Goal: Task Accomplishment & Management: Use online tool/utility

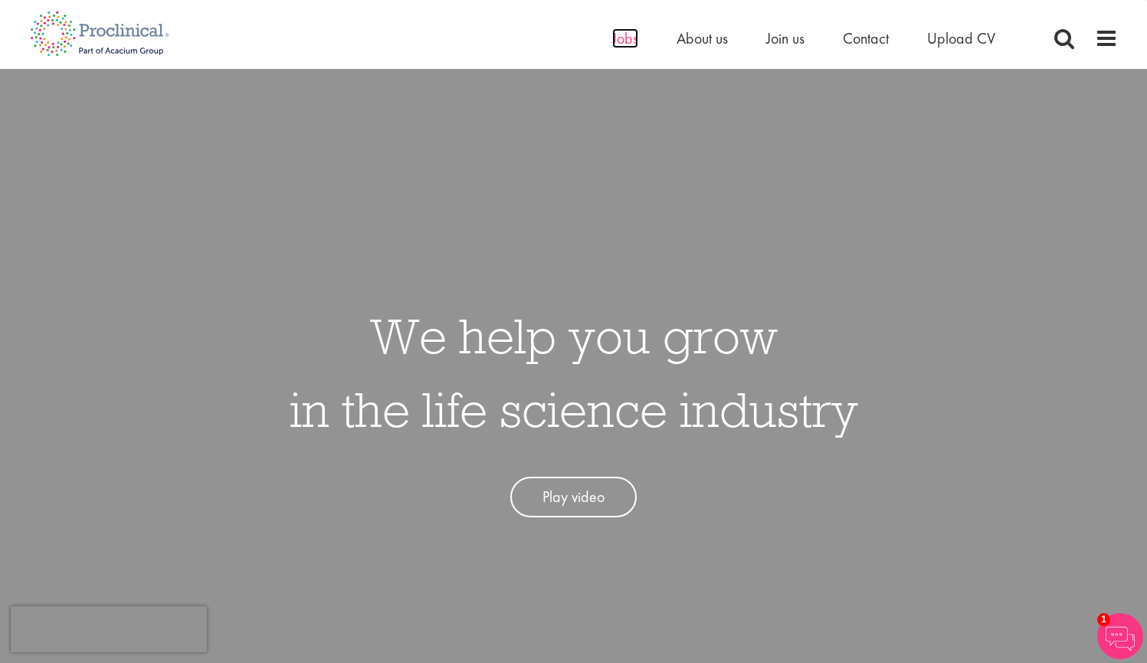
click at [629, 43] on span "Jobs" at bounding box center [625, 38] width 26 height 20
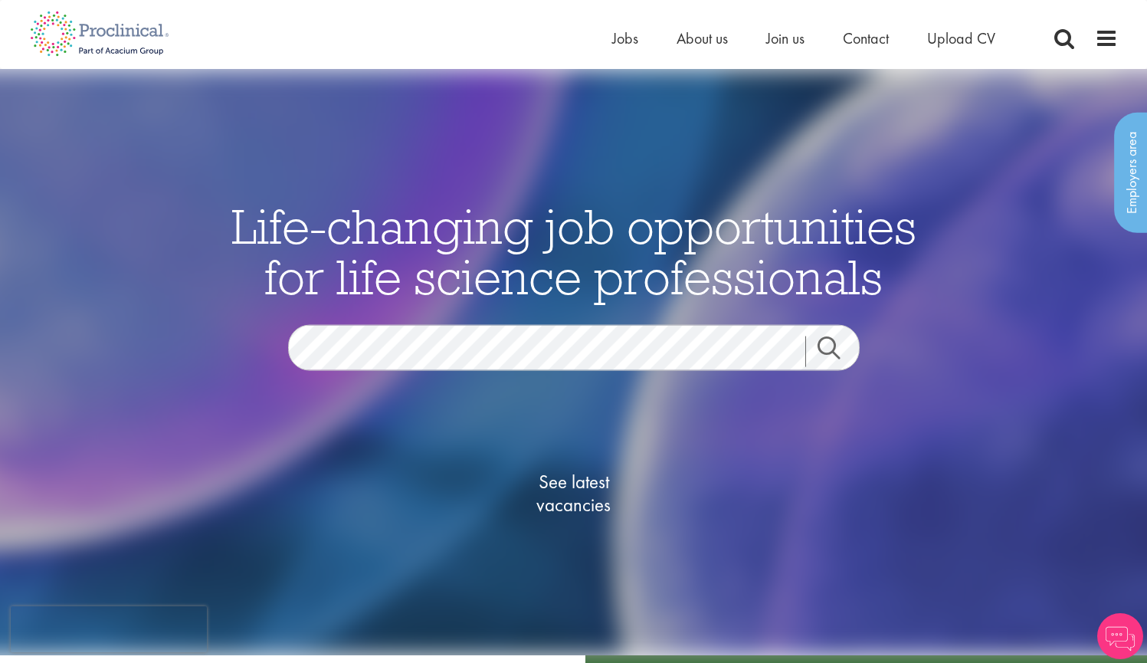
click at [585, 498] on span "See latest vacancies" at bounding box center [573, 493] width 153 height 46
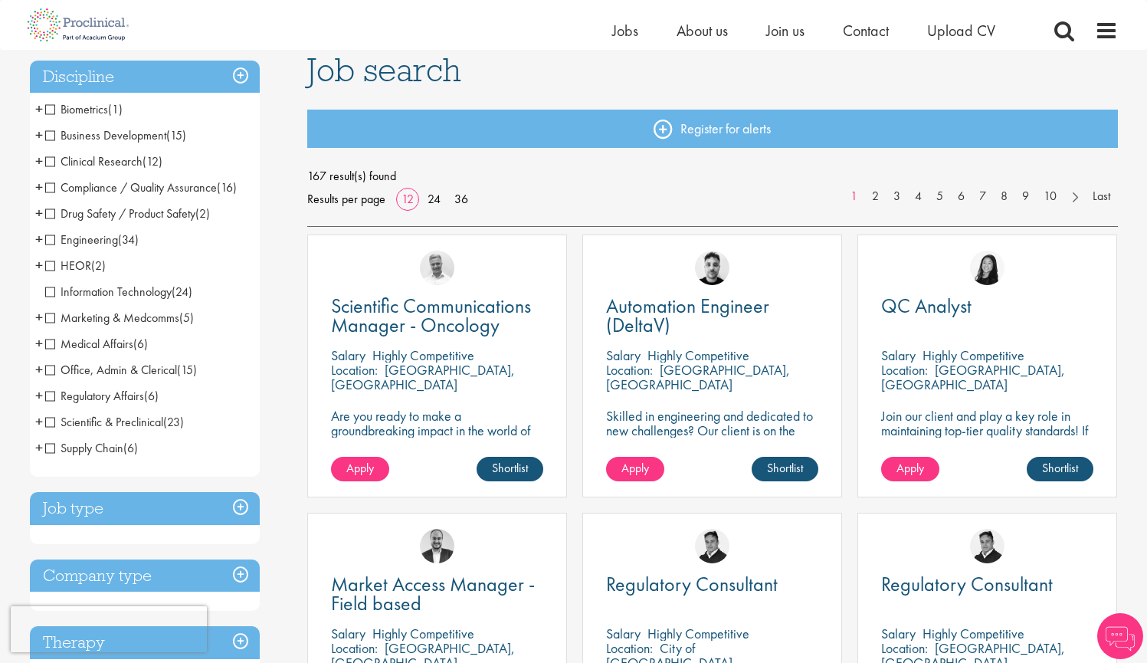
scroll to position [120, 0]
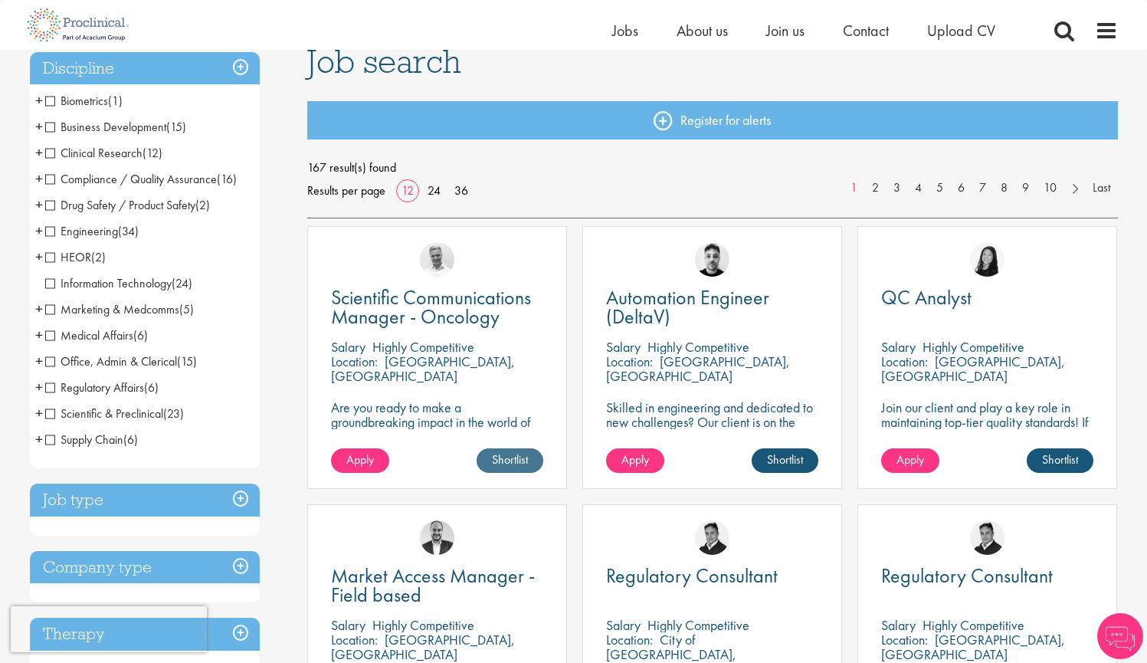
click at [524, 460] on link "Shortlist" at bounding box center [510, 460] width 67 height 25
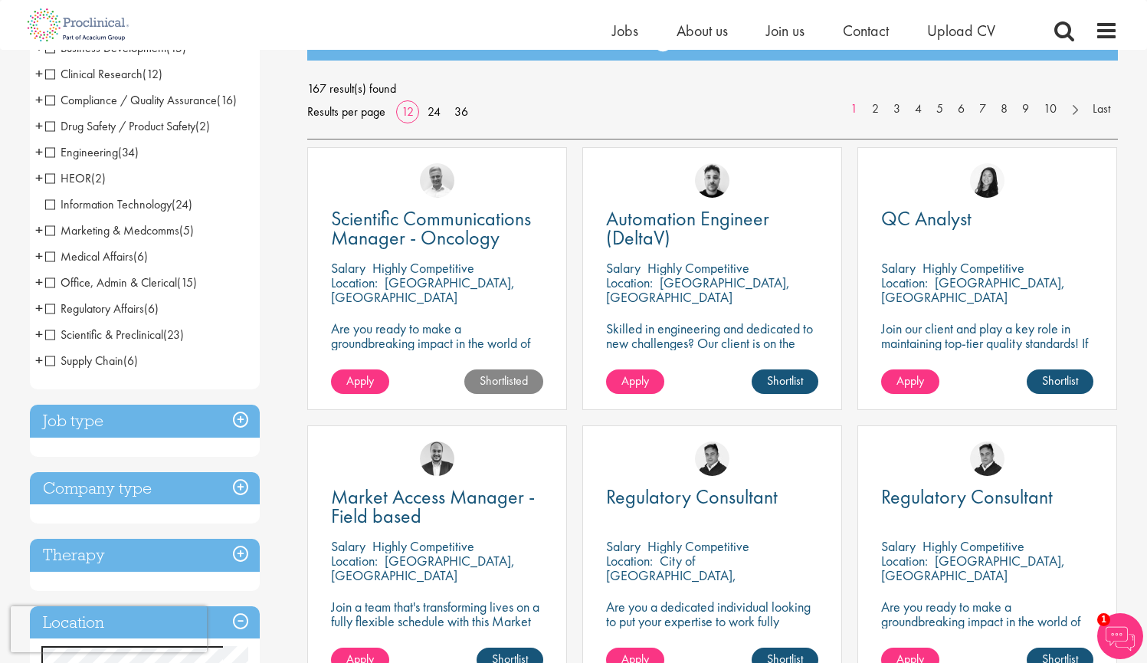
scroll to position [189, 0]
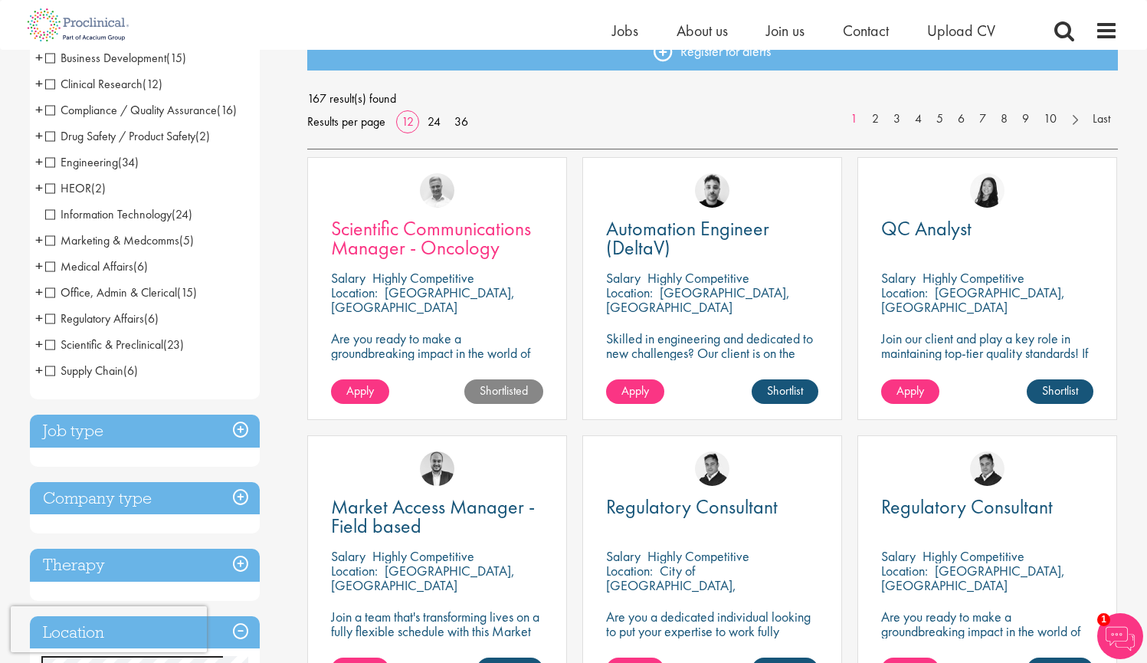
click at [444, 238] on span "Scientific Communications Manager - Oncology" at bounding box center [431, 237] width 200 height 45
click at [53, 88] on span "Clinical Research" at bounding box center [93, 84] width 97 height 16
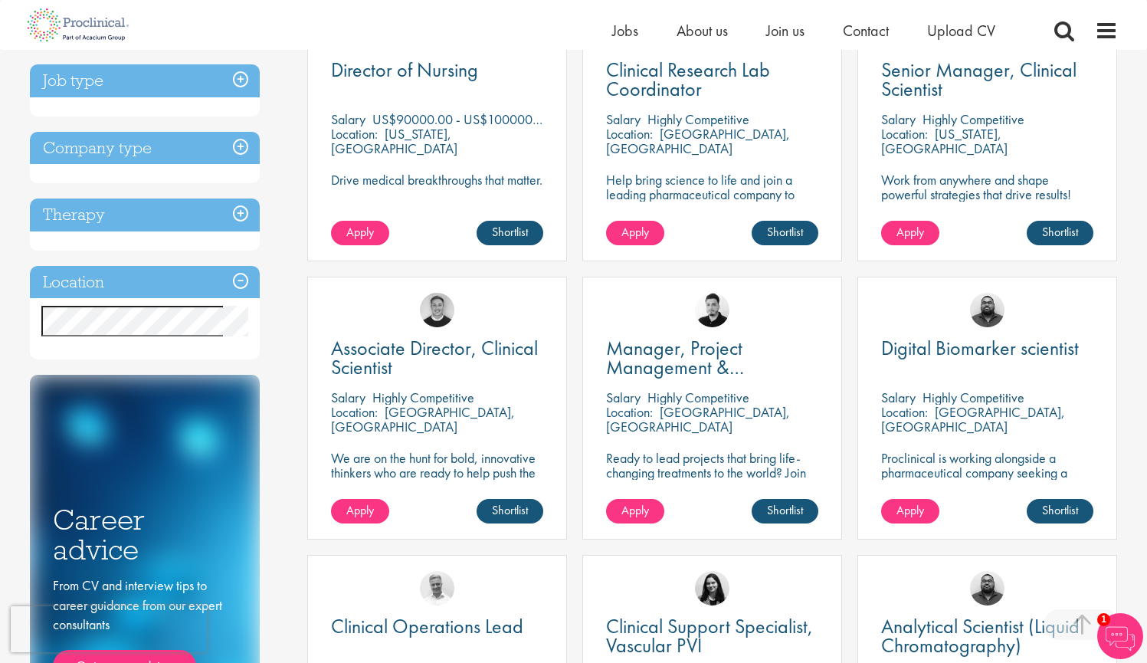
scroll to position [343, 0]
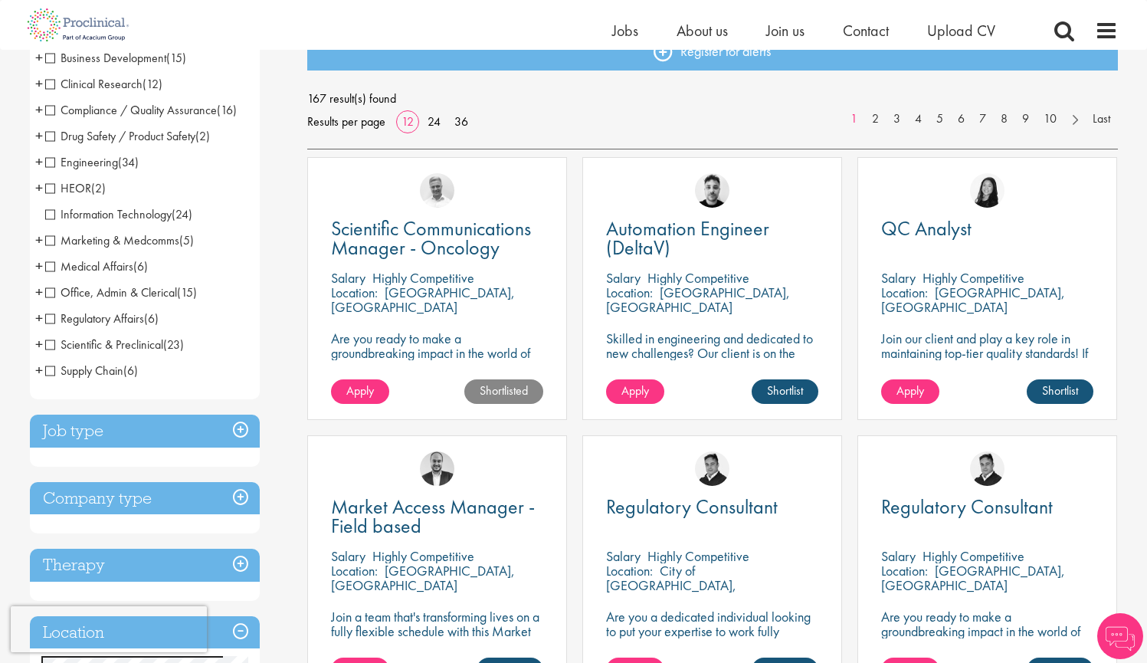
click at [49, 266] on span "Medical Affairs" at bounding box center [89, 266] width 88 height 16
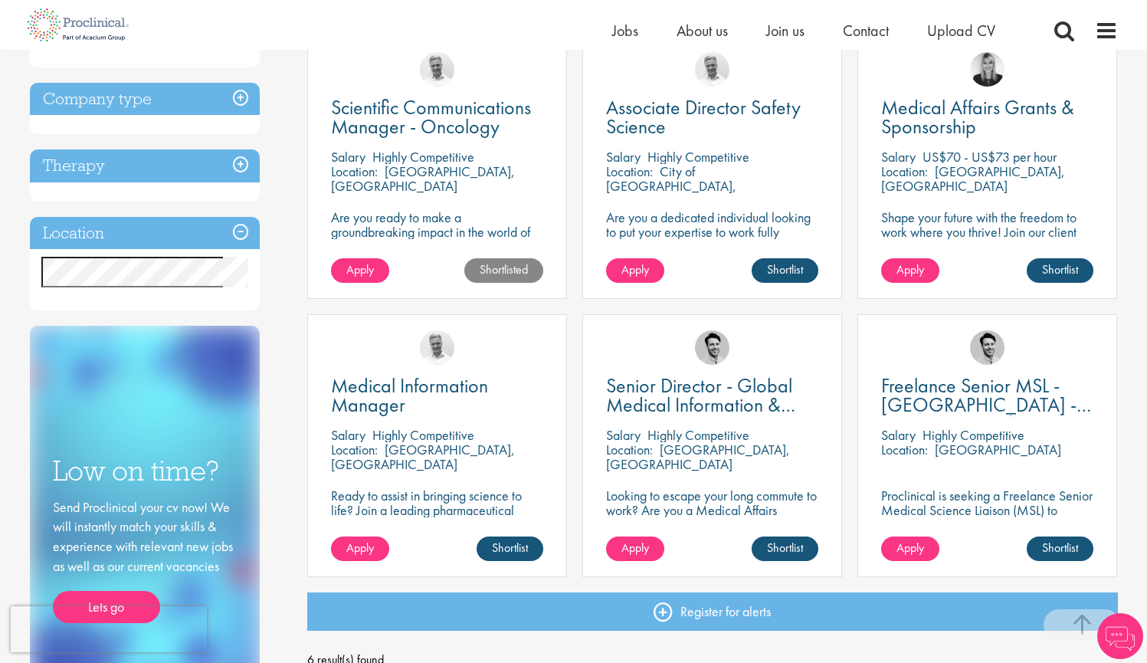
scroll to position [315, 0]
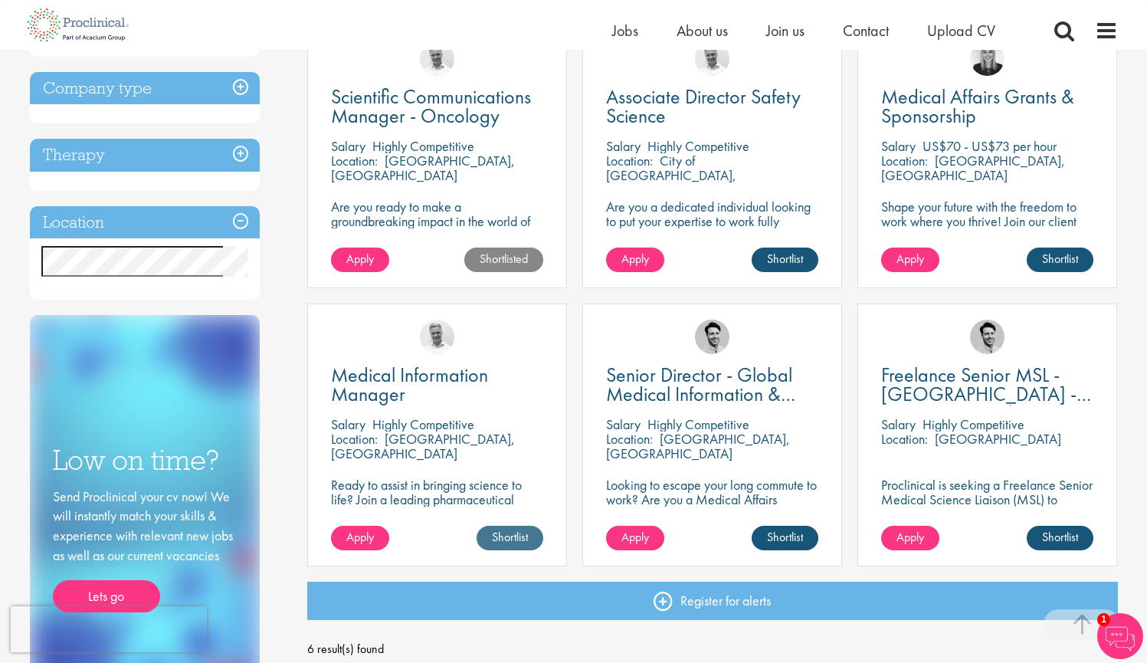
click at [506, 540] on link "Shortlist" at bounding box center [510, 538] width 67 height 25
click at [780, 537] on link "Shortlist" at bounding box center [785, 538] width 67 height 25
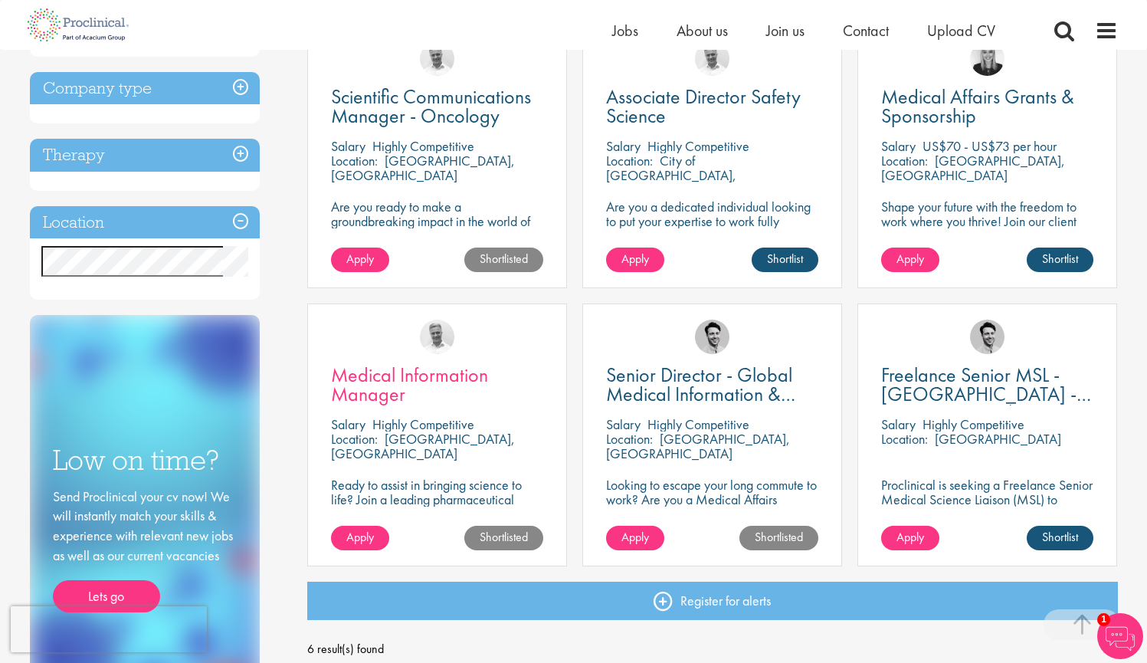
click at [440, 374] on span "Medical Information Manager" at bounding box center [409, 384] width 157 height 45
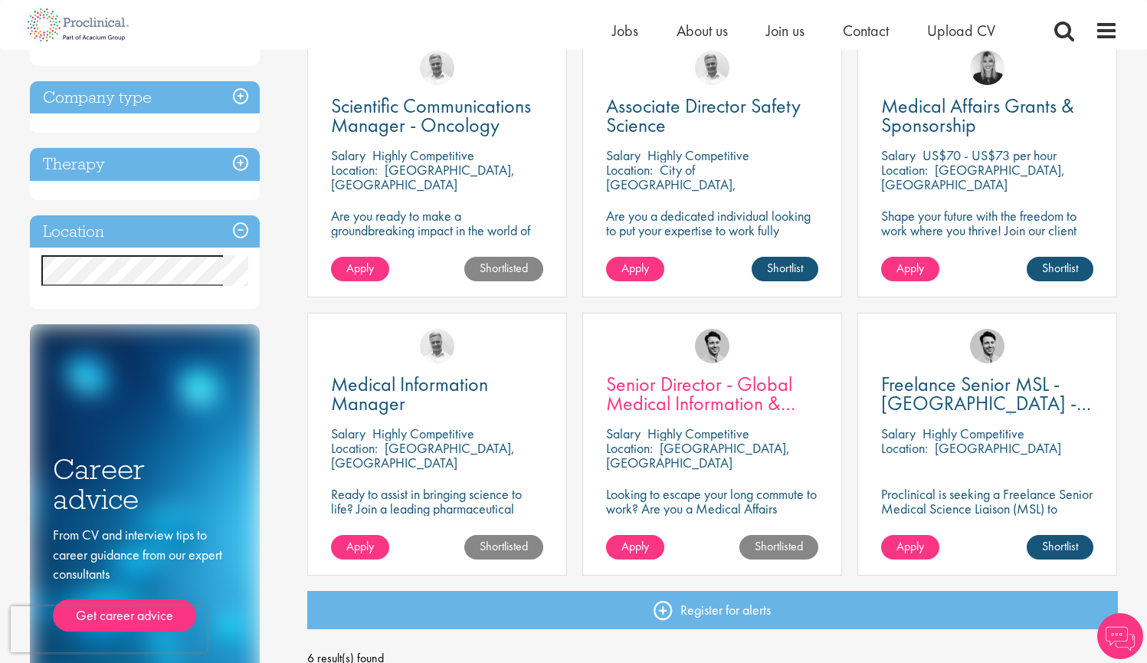
click at [684, 392] on span "Senior Director - Global Medical Information & Medical Affairs" at bounding box center [700, 403] width 189 height 64
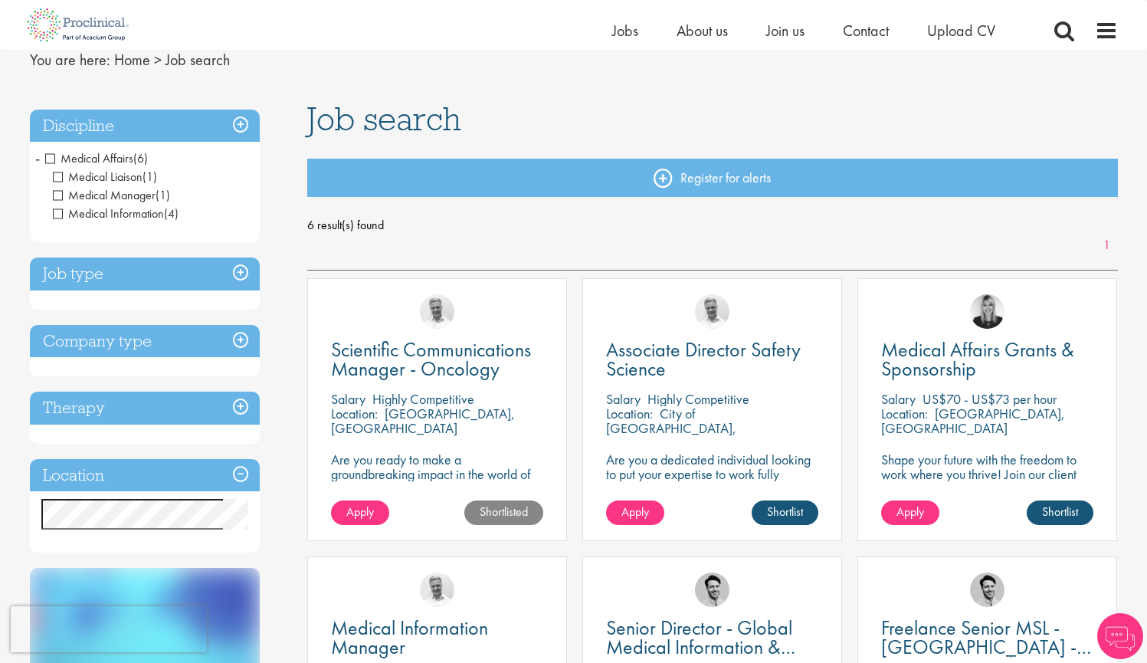
scroll to position [8, 0]
